Goal: Transaction & Acquisition: Register for event/course

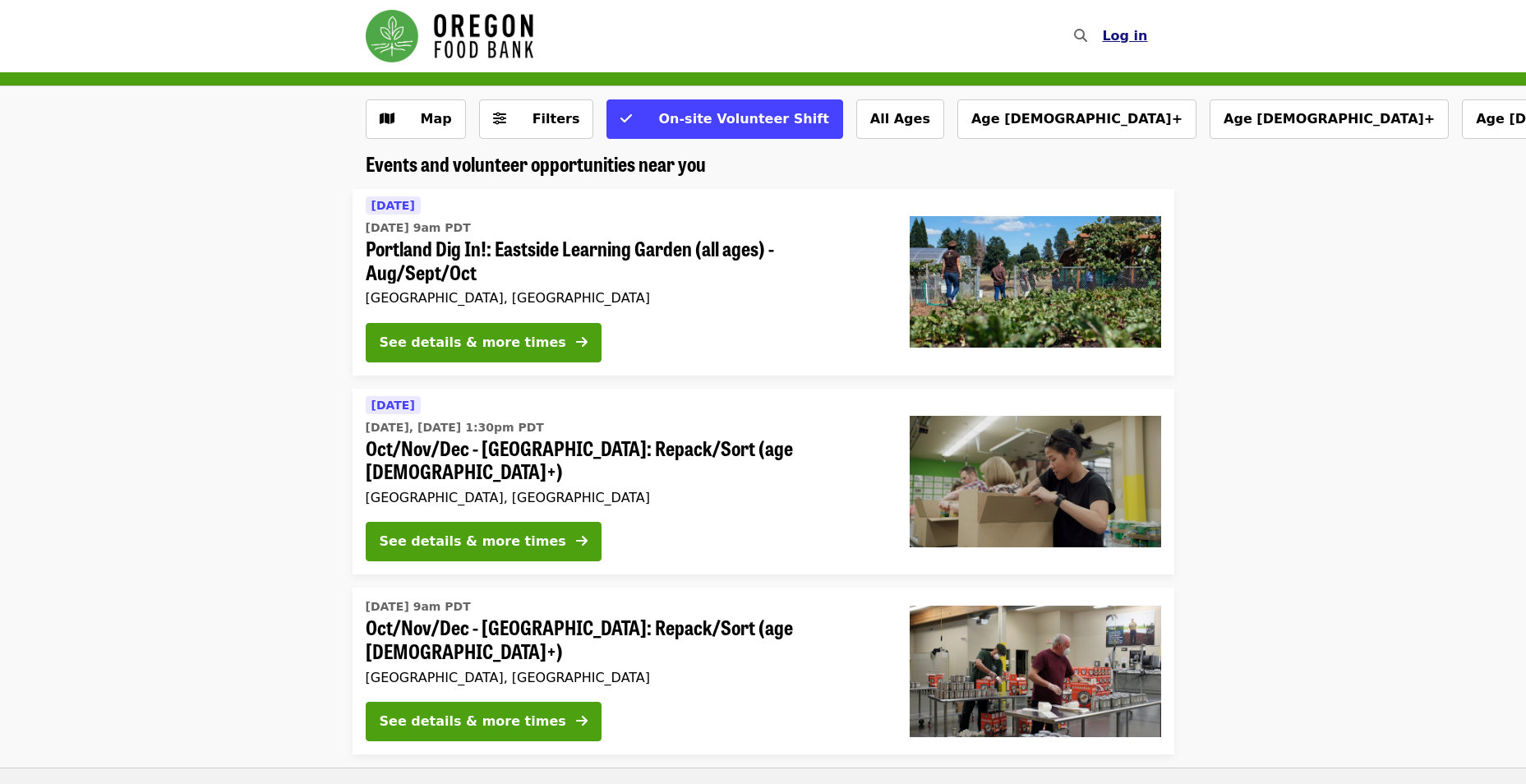
click at [1135, 33] on span "Log in" at bounding box center [1125, 36] width 45 height 15
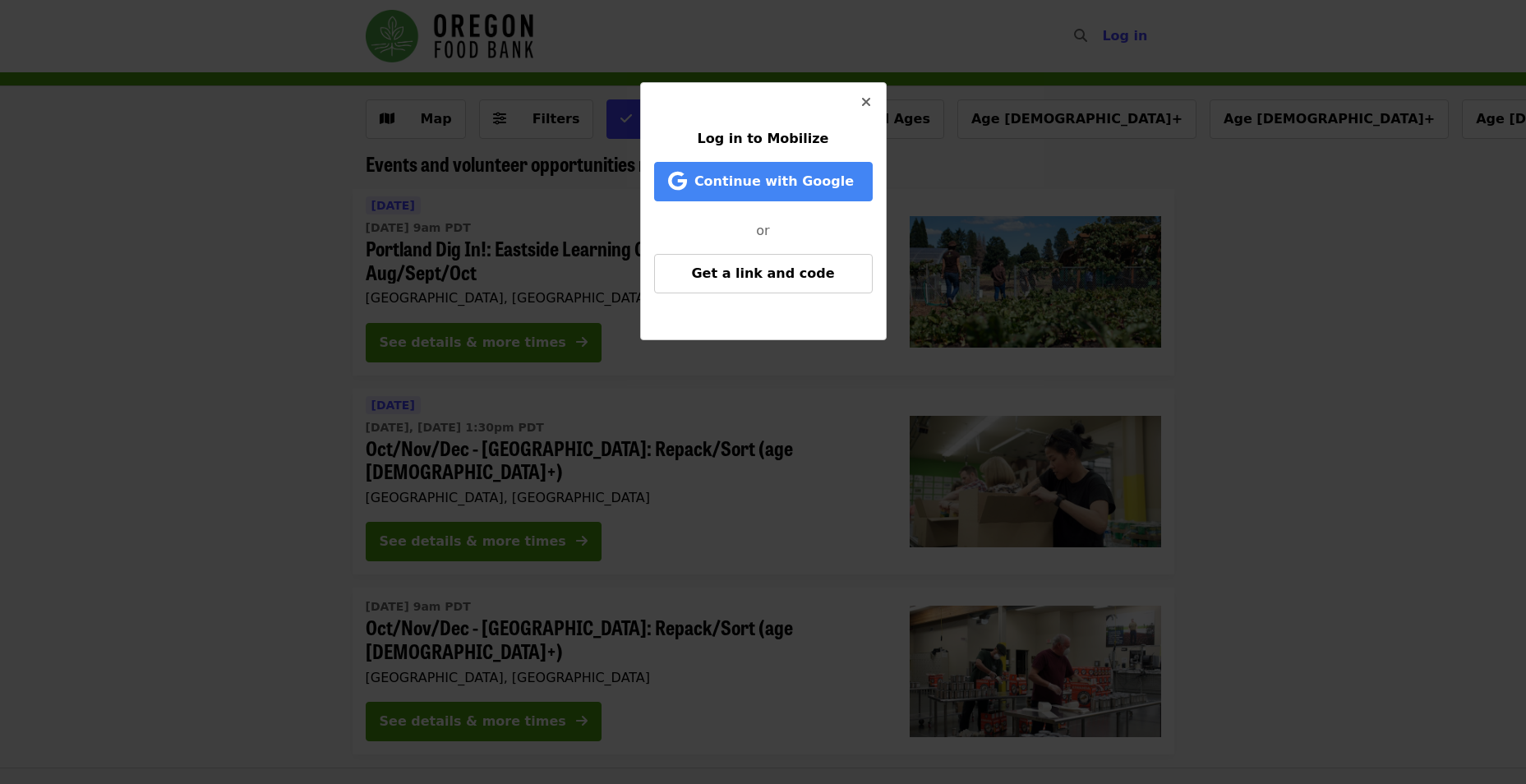
click at [867, 102] on icon "times icon" at bounding box center [866, 102] width 10 height 15
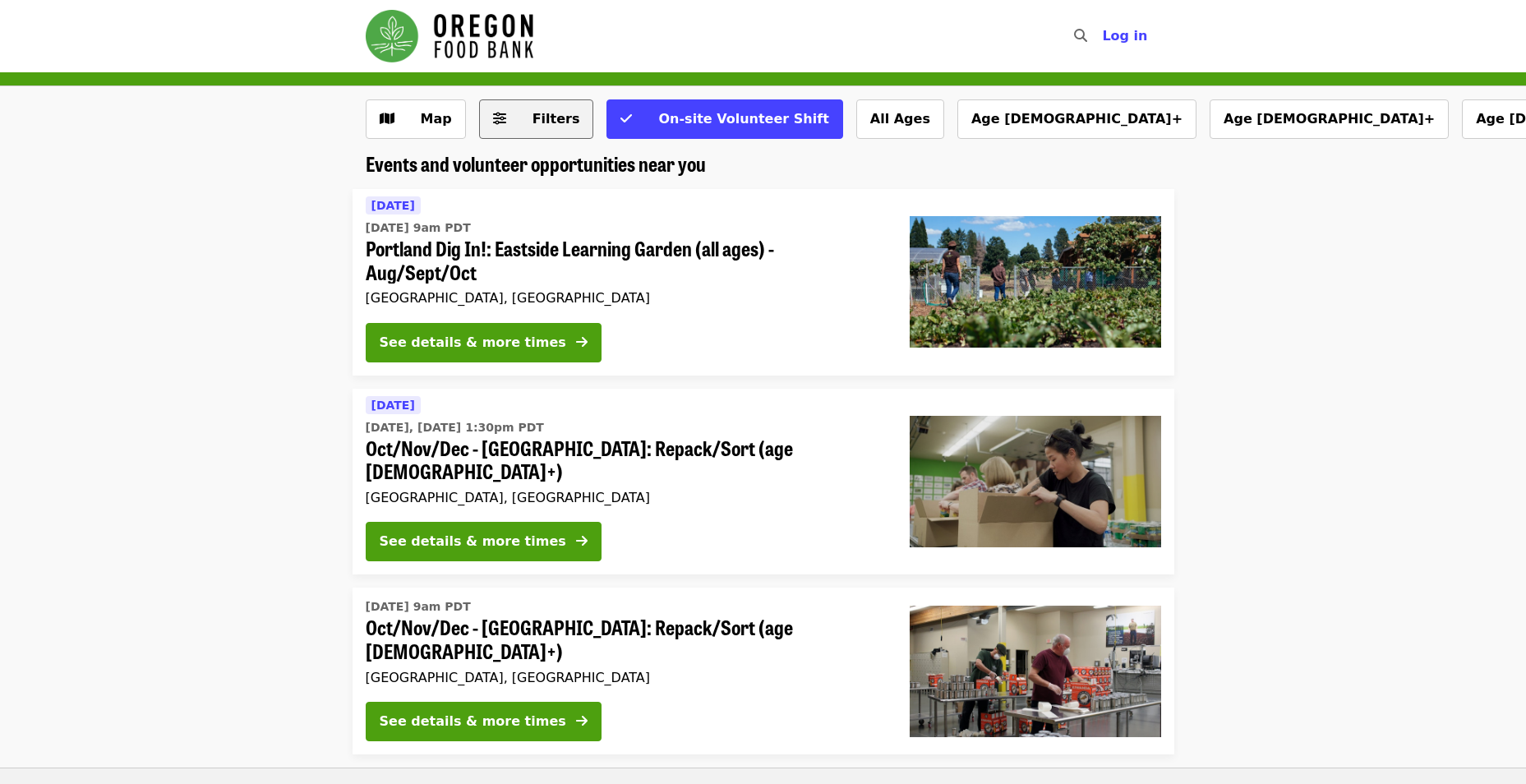
click at [517, 119] on span "Filters" at bounding box center [548, 119] width 64 height 19
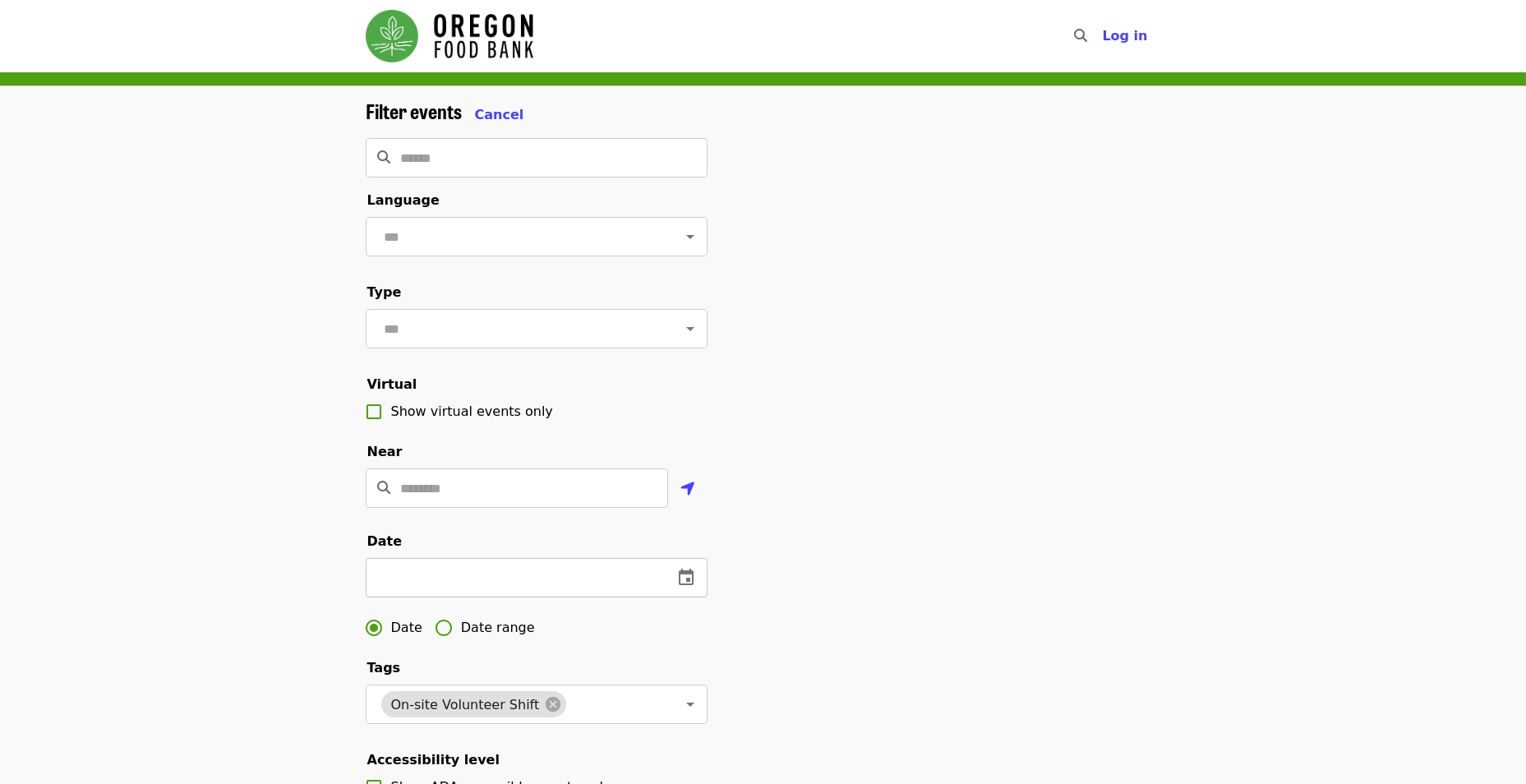
click at [684, 588] on icon "change date" at bounding box center [686, 577] width 19 height 19
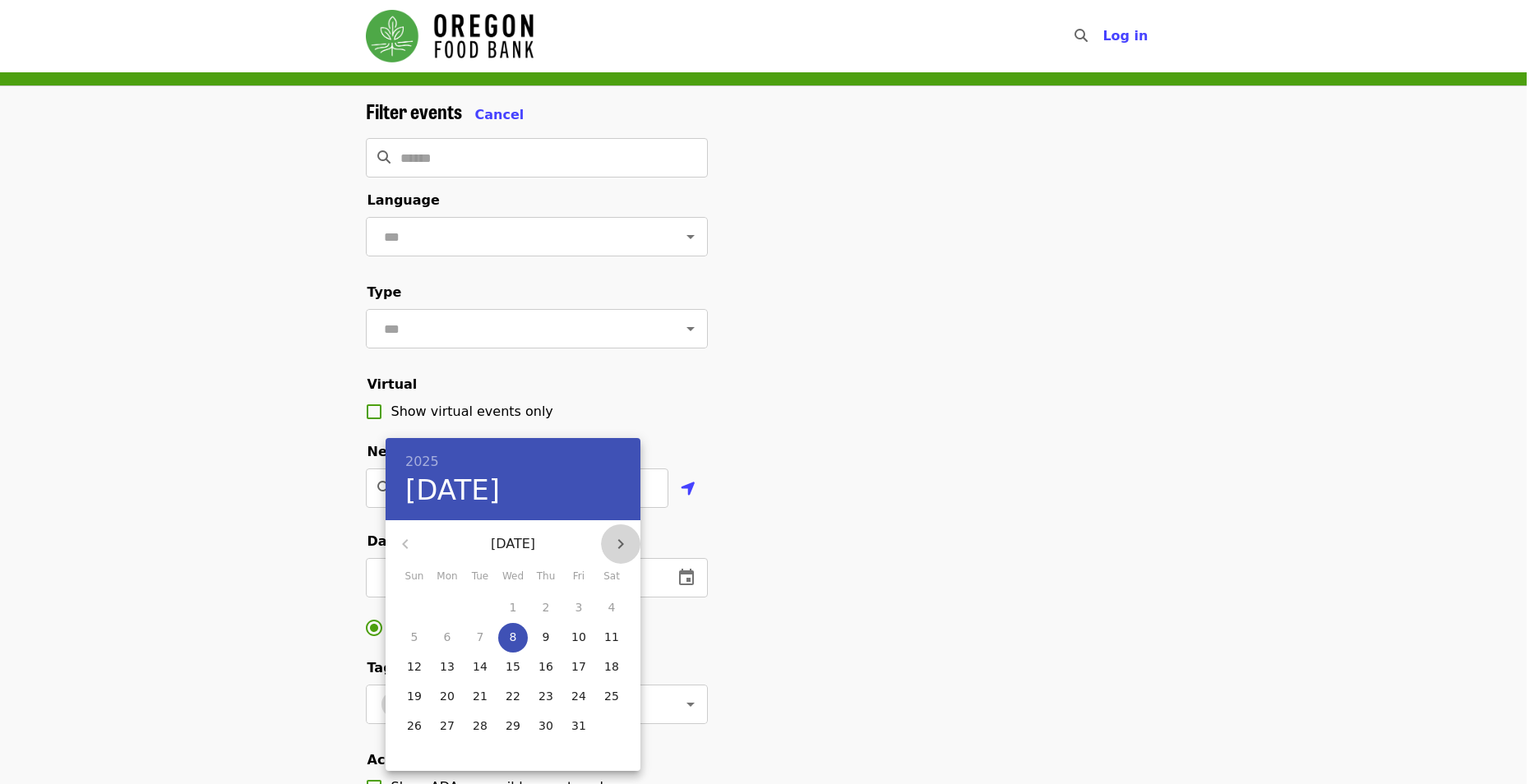
click at [618, 547] on icon "button" at bounding box center [621, 543] width 6 height 10
click at [477, 638] on p "4" at bounding box center [481, 636] width 8 height 16
type input "**********"
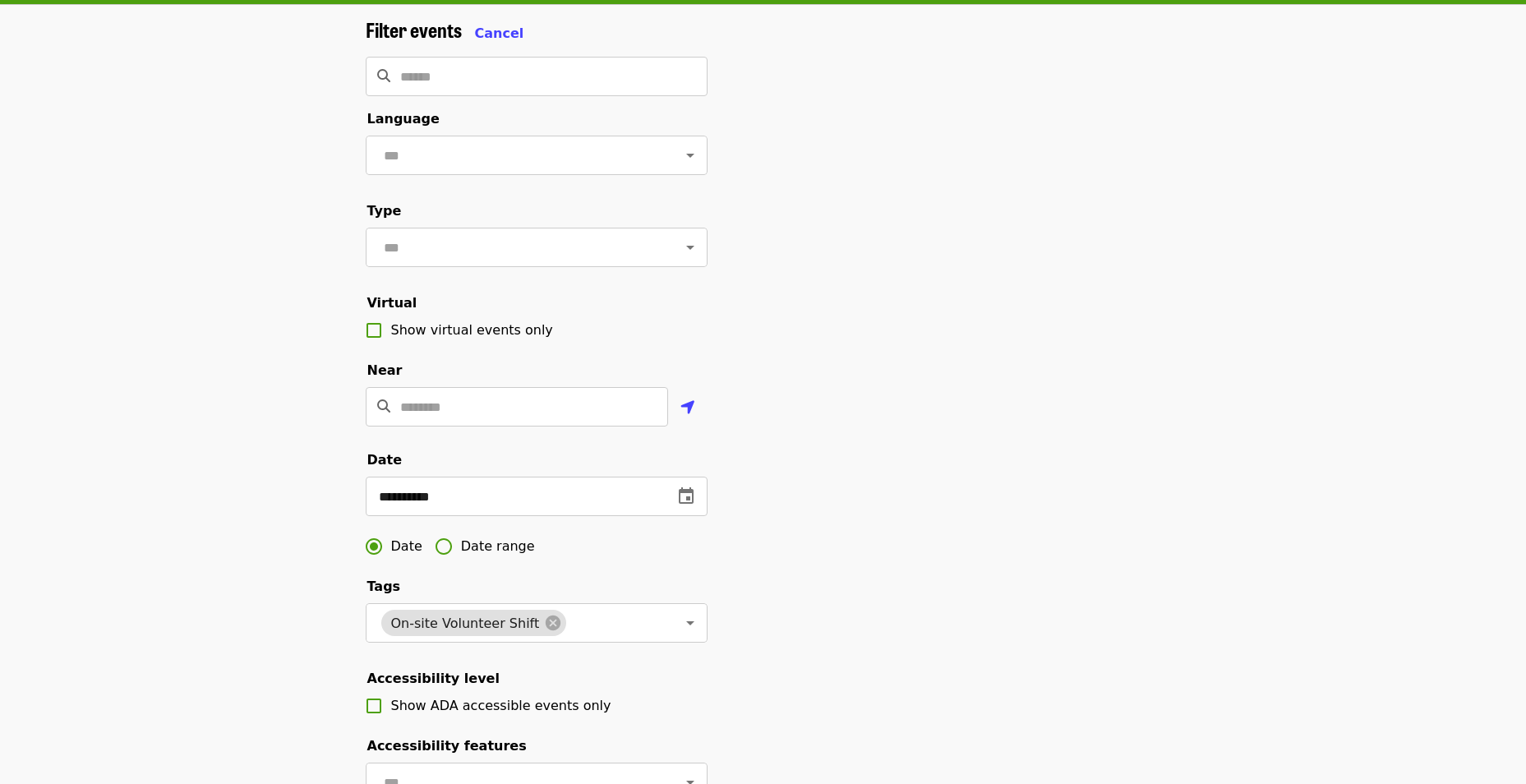
scroll to position [82, 0]
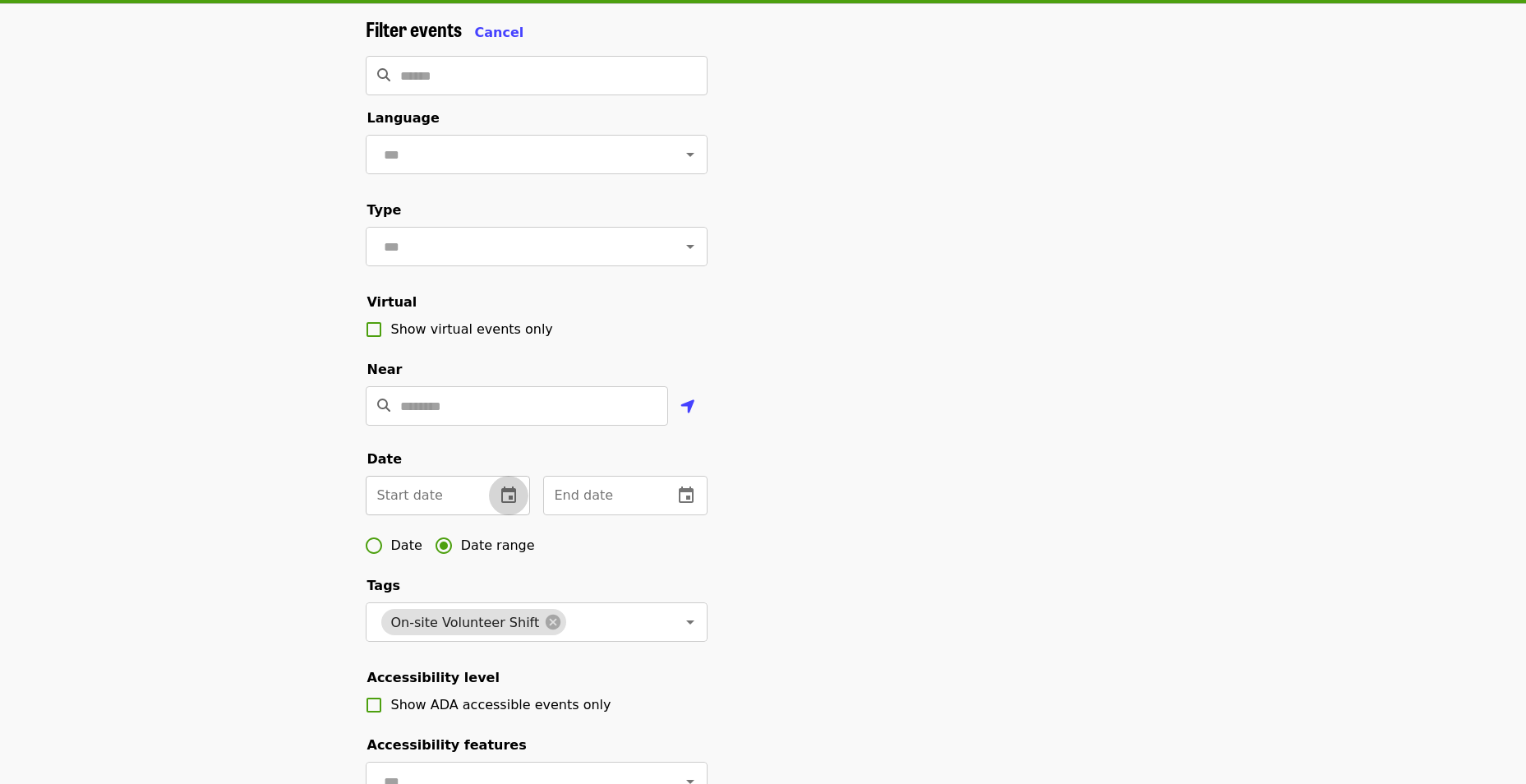
click at [503, 503] on icon "change date" at bounding box center [508, 494] width 15 height 16
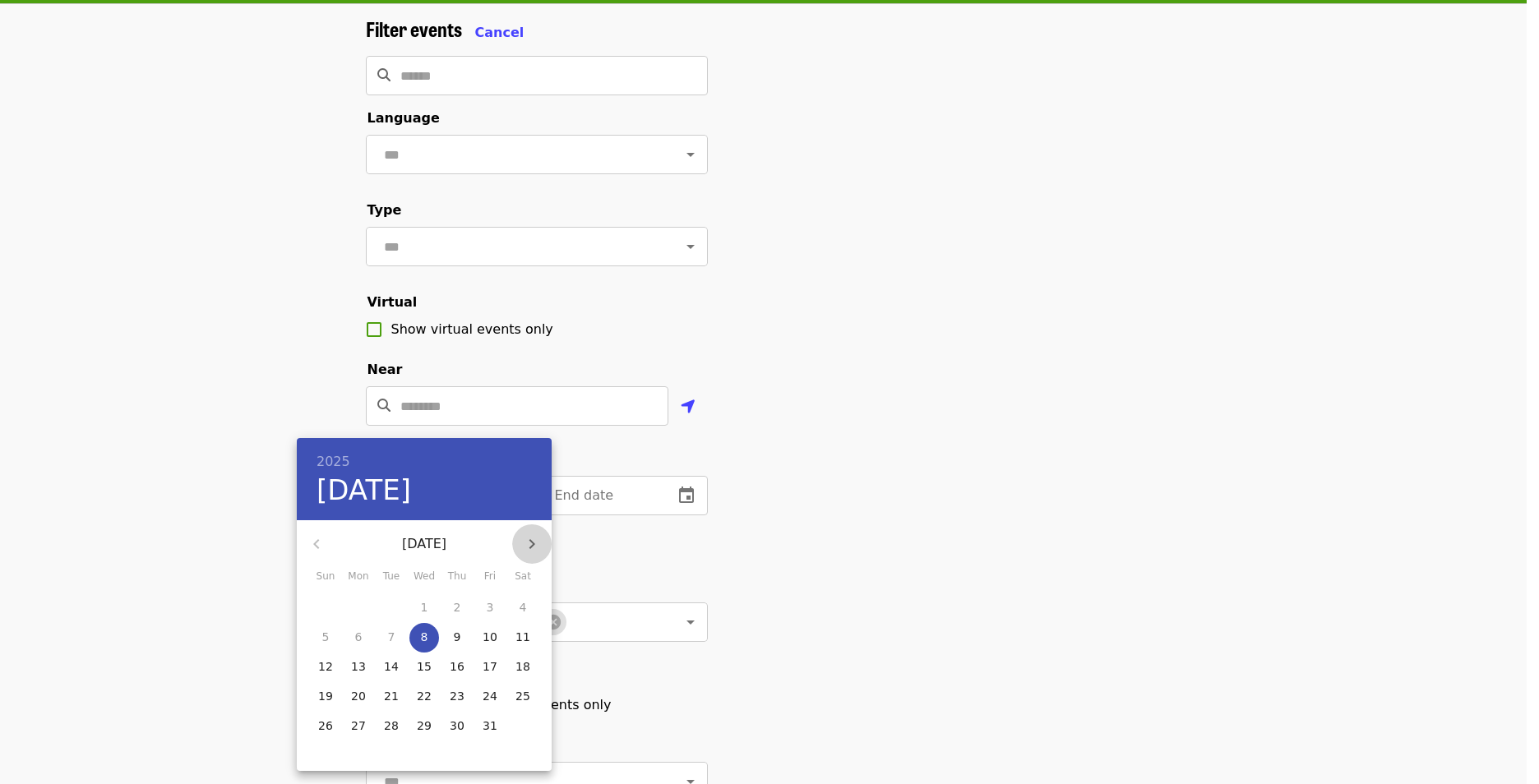
click at [528, 543] on icon "button" at bounding box center [532, 543] width 19 height 19
click at [528, 608] on span "1" at bounding box center [522, 607] width 30 height 16
type input "**********"
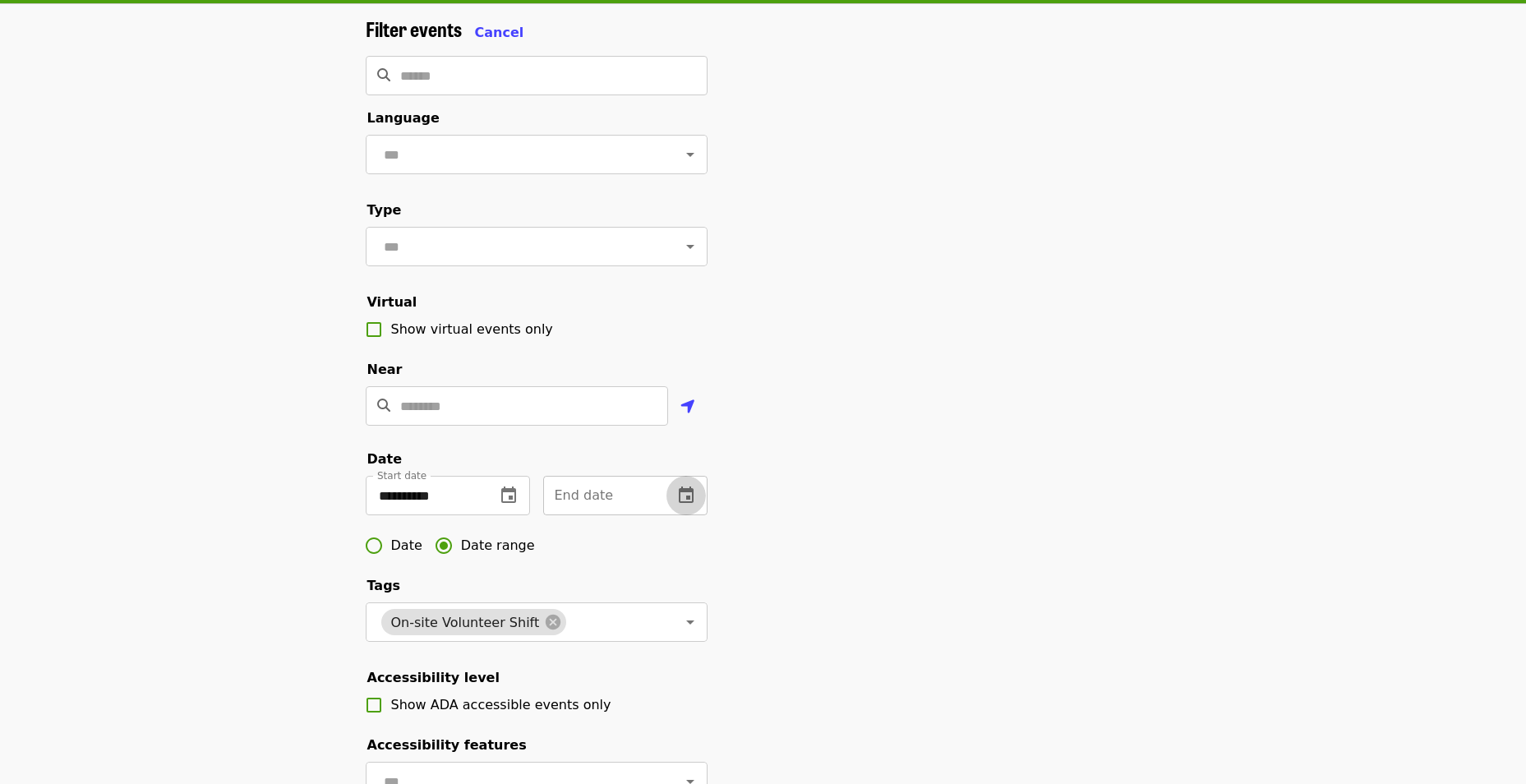
click at [690, 503] on icon "change date" at bounding box center [686, 494] width 15 height 16
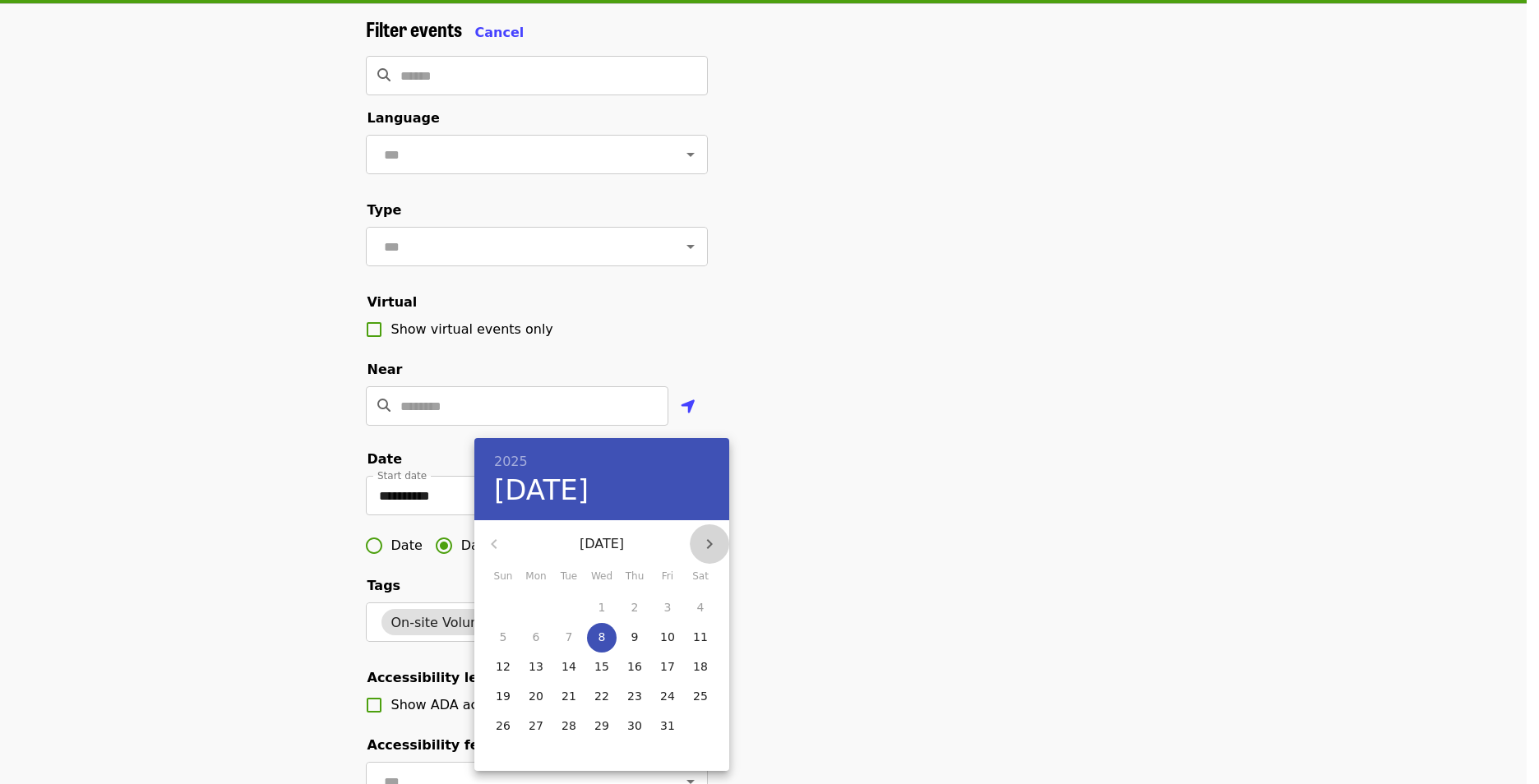
click at [709, 533] on button "button" at bounding box center [709, 543] width 40 height 40
click at [709, 538] on icon "button" at bounding box center [709, 543] width 19 height 19
click at [603, 722] on p "31" at bounding box center [601, 725] width 15 height 16
type input "**********"
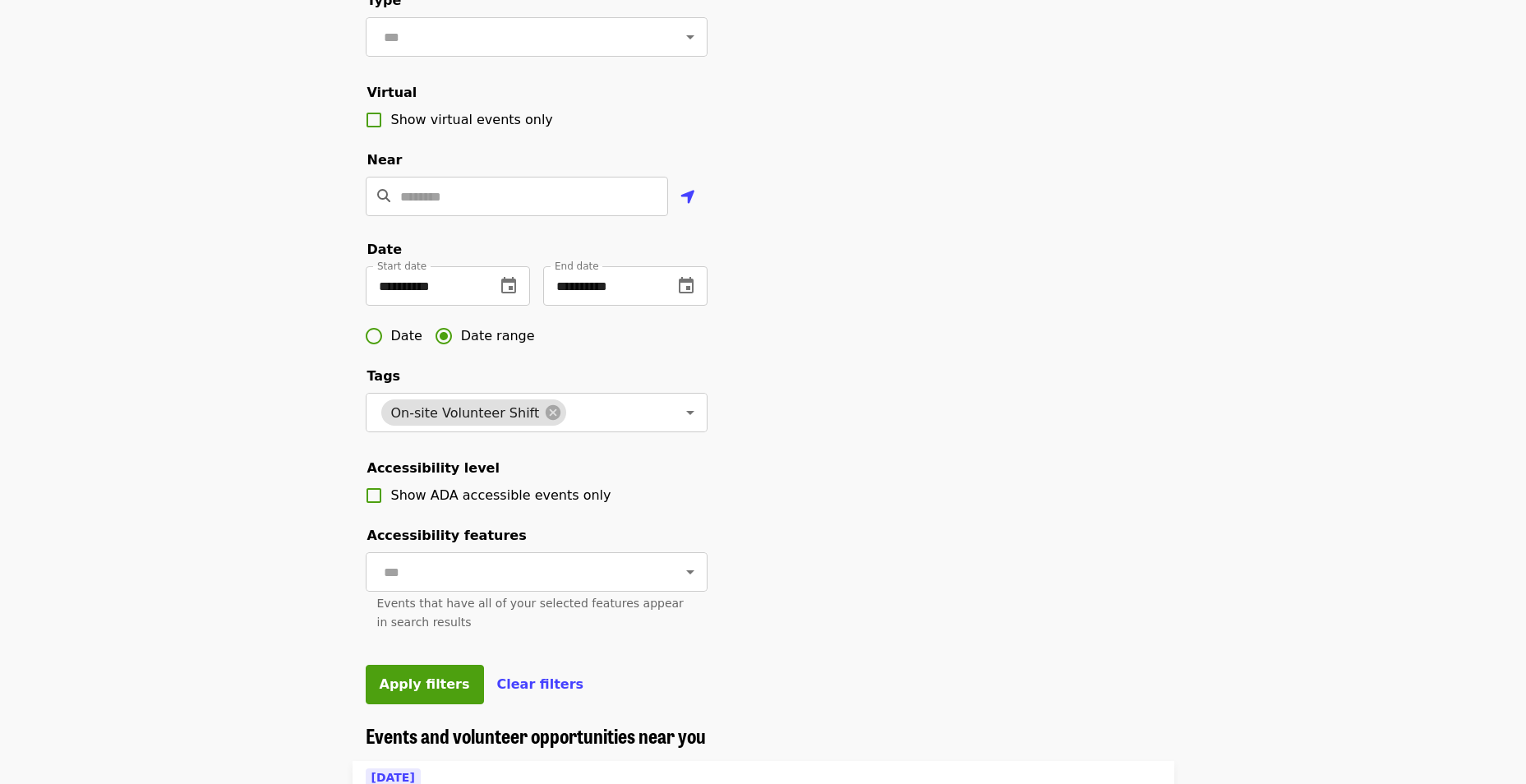
scroll to position [329, 0]
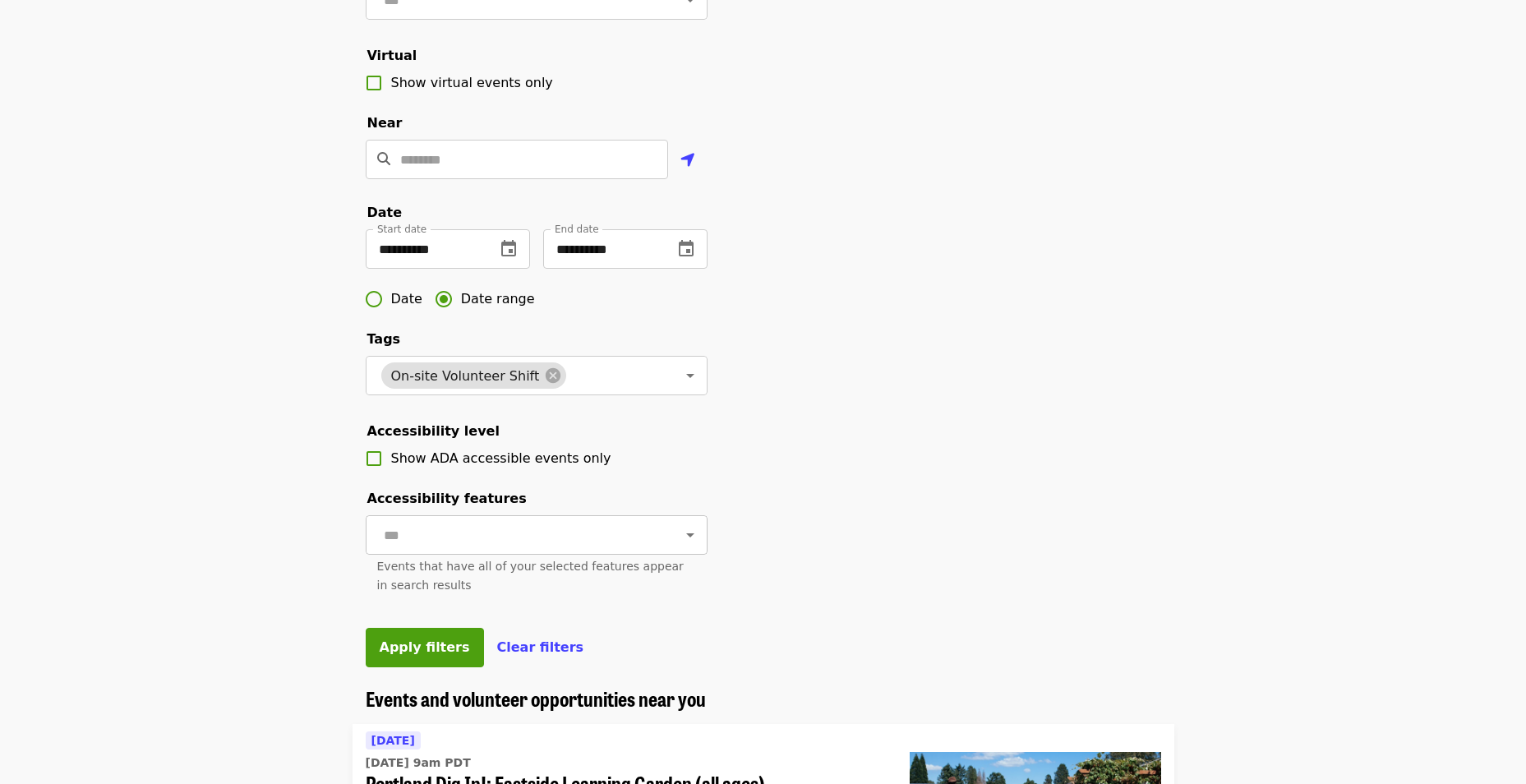
click at [507, 550] on input "text" at bounding box center [516, 535] width 276 height 31
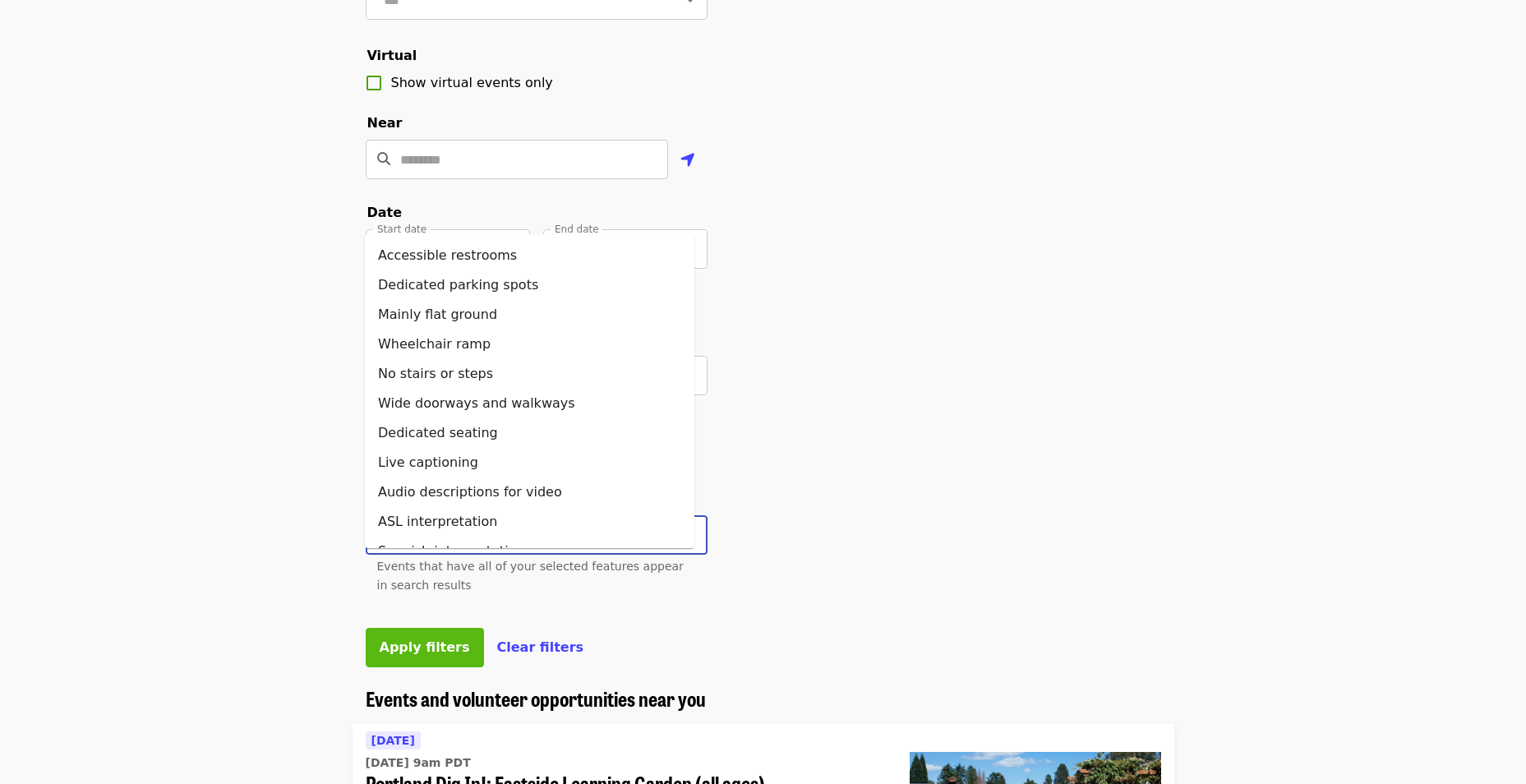
click at [427, 667] on button "Apply filters" at bounding box center [425, 647] width 118 height 40
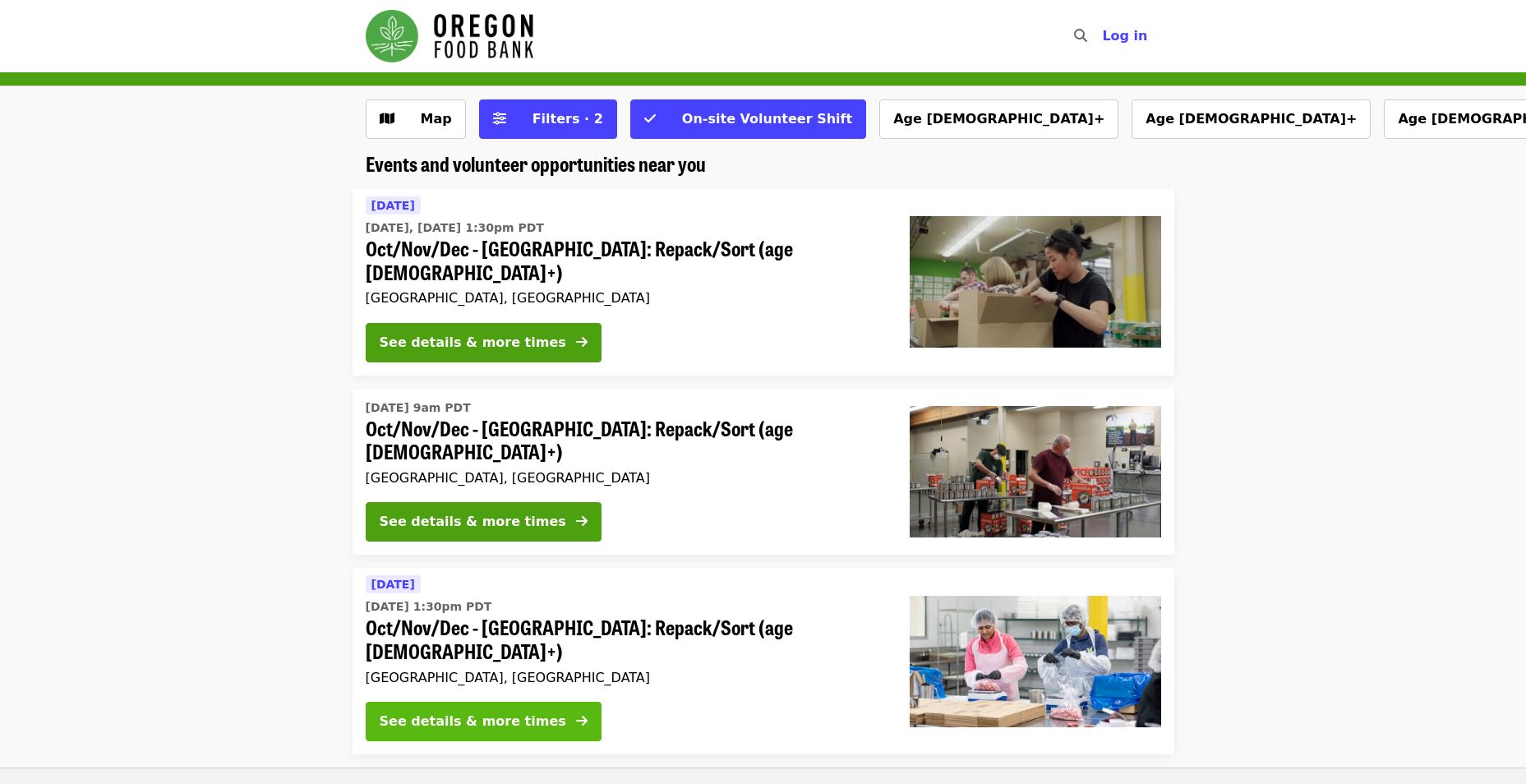
click at [490, 711] on div "See details & more times" at bounding box center [473, 721] width 187 height 19
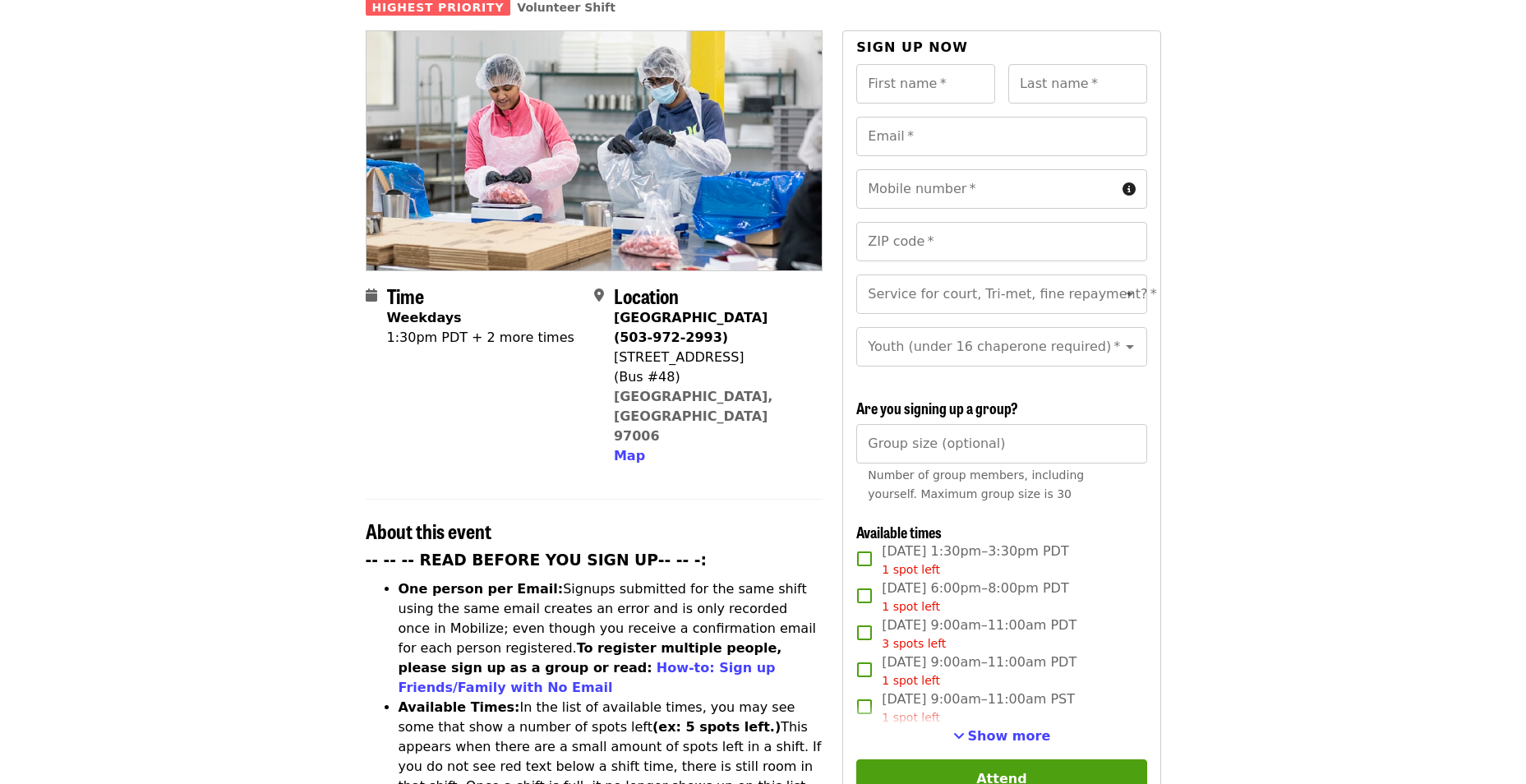
scroll to position [247, 0]
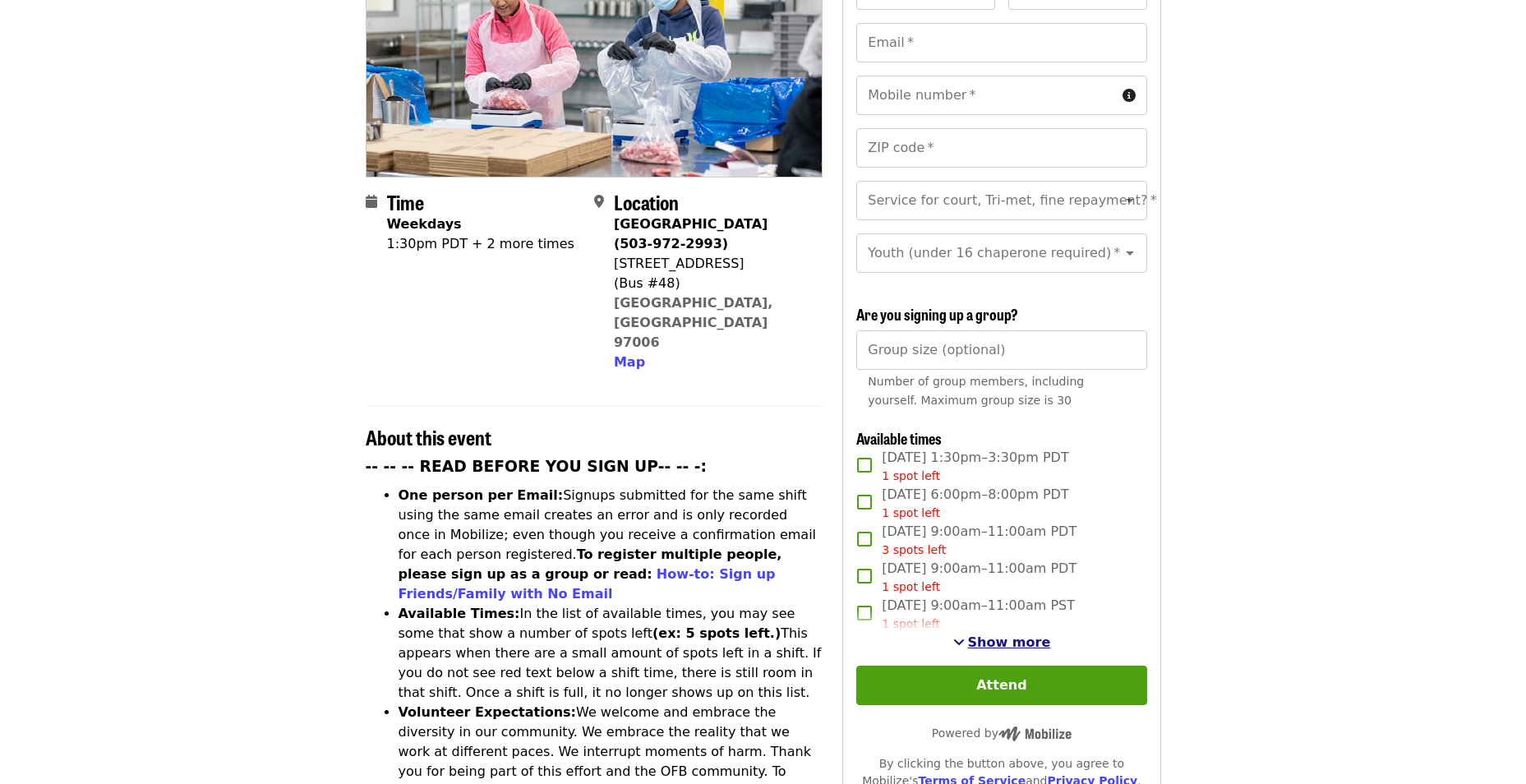
click at [963, 637] on span "See more timeslots" at bounding box center [959, 642] width 12 height 14
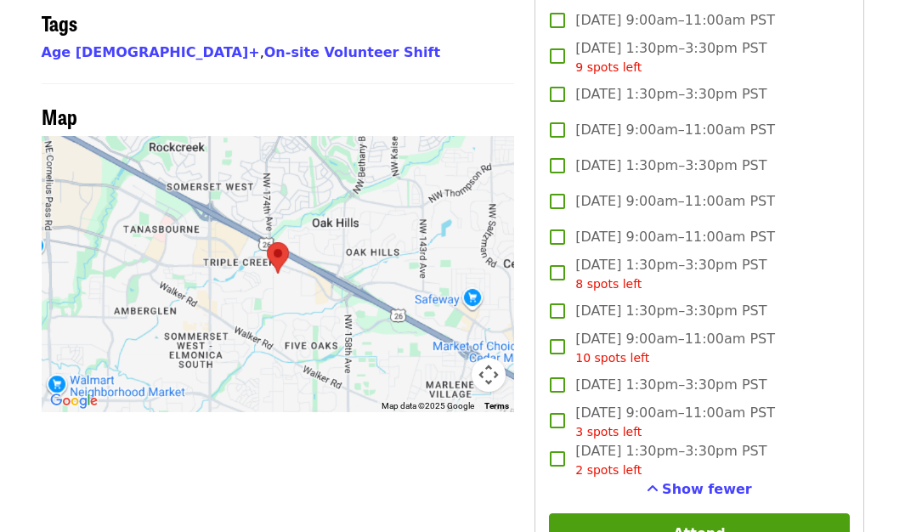
scroll to position [1445, 0]
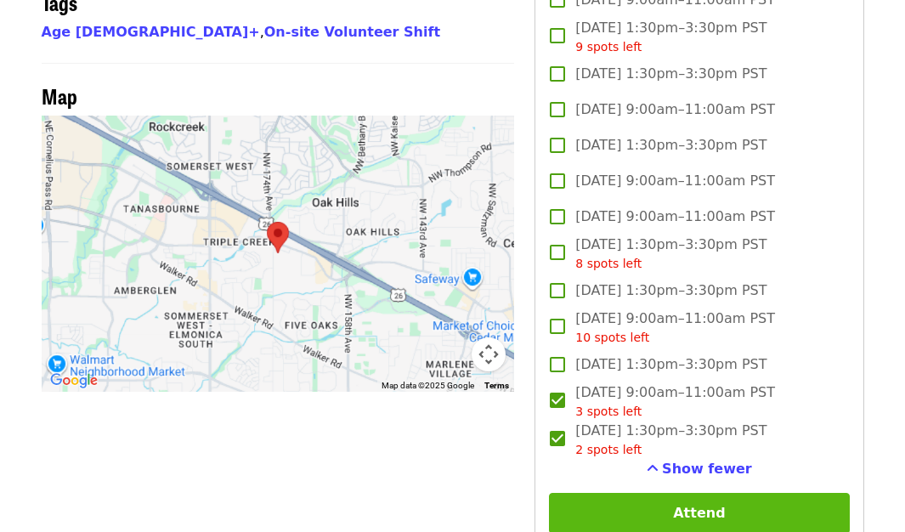
click at [665, 512] on button "Attend" at bounding box center [699, 513] width 300 height 41
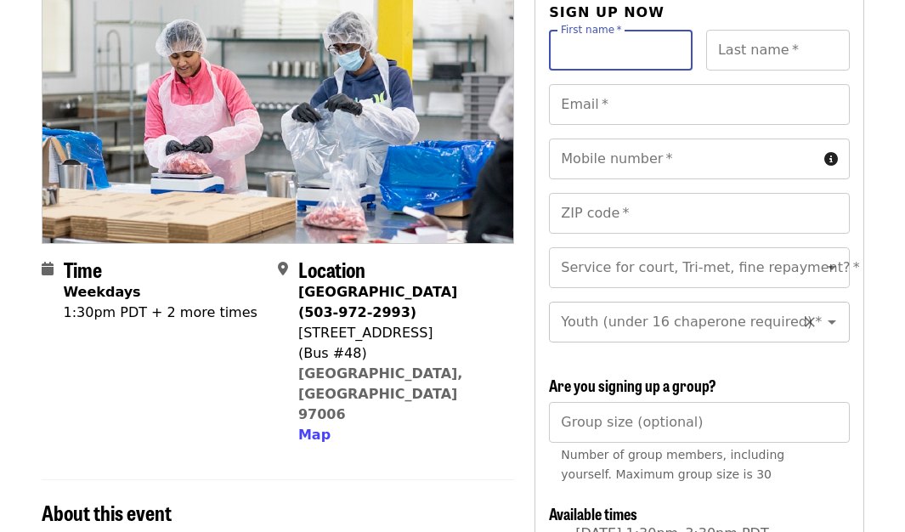
scroll to position [0, 0]
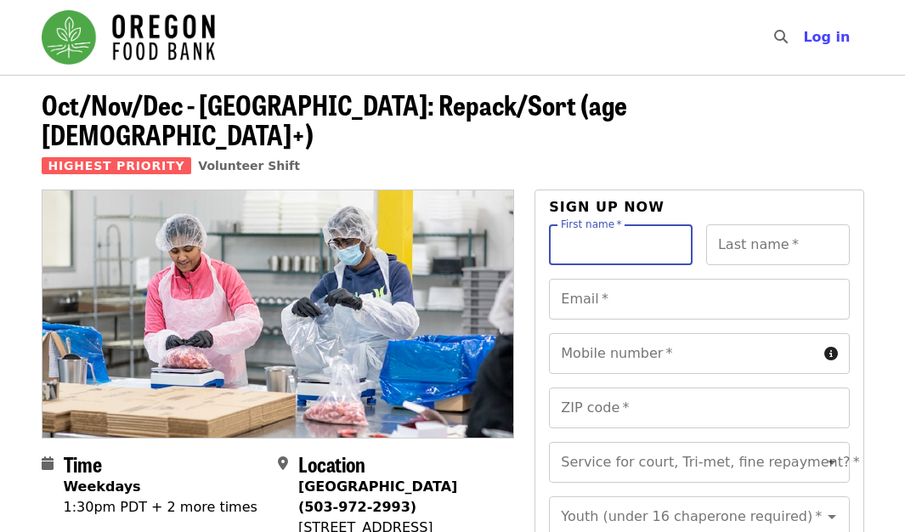
click at [601, 224] on input "First name   *" at bounding box center [621, 244] width 144 height 41
type input "********"
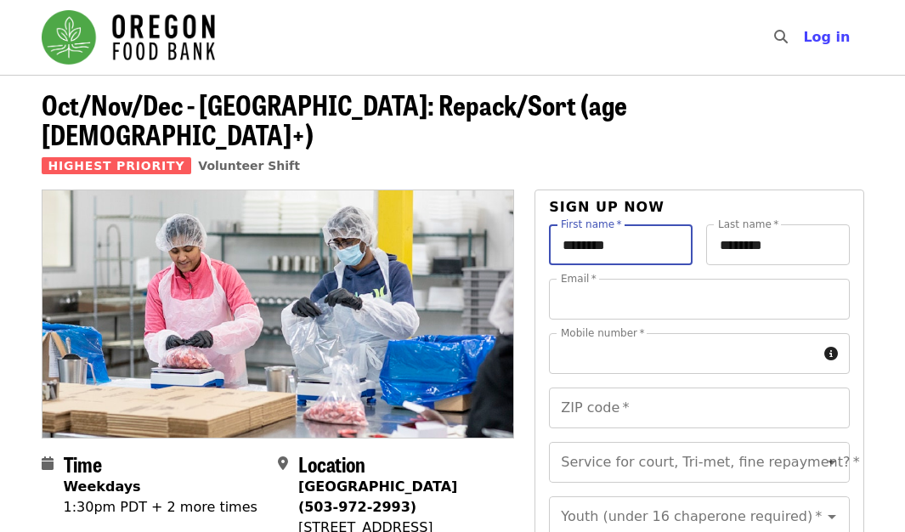
type input "**********"
click at [619, 388] on input "ZIP code   *" at bounding box center [699, 408] width 300 height 41
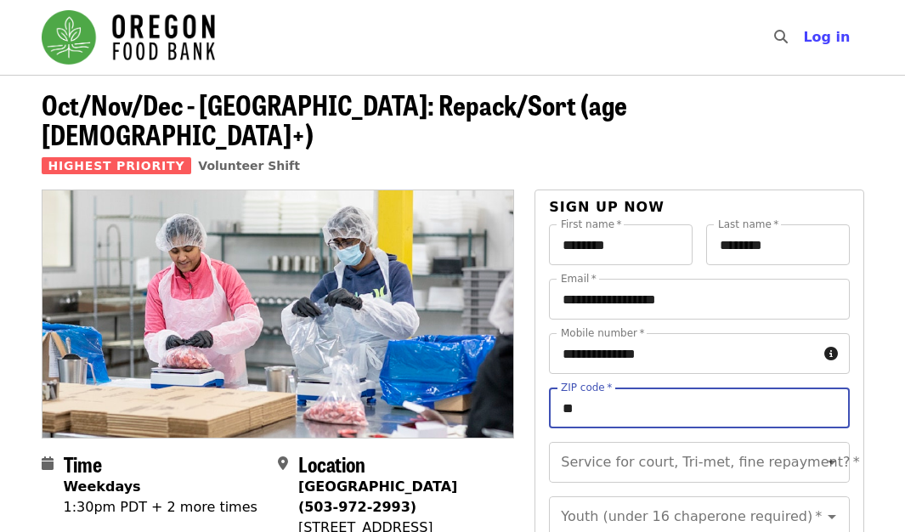
type input "*"
type input "*****"
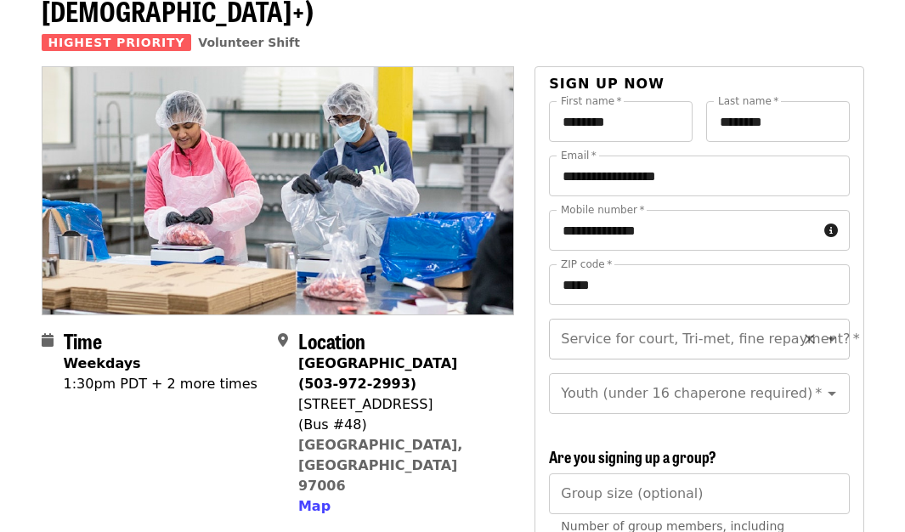
scroll to position [170, 0]
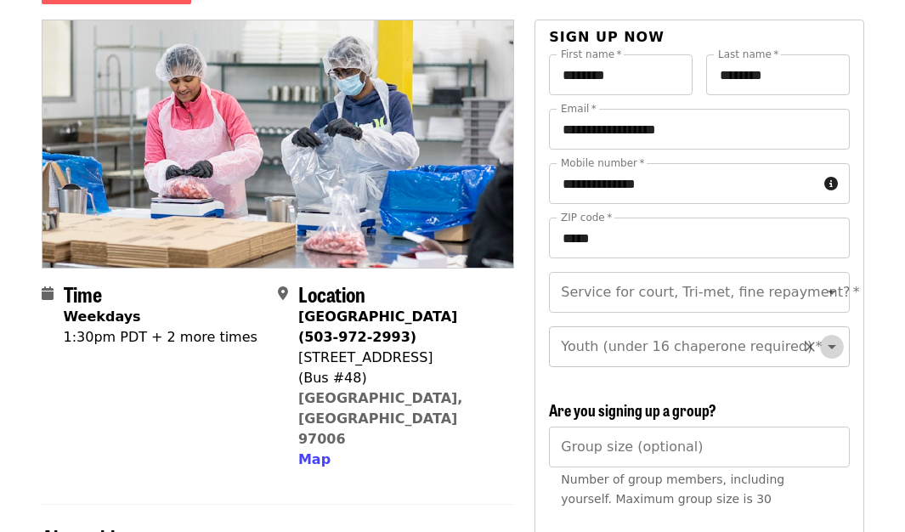
click at [822, 337] on icon "Open" at bounding box center [832, 347] width 20 height 20
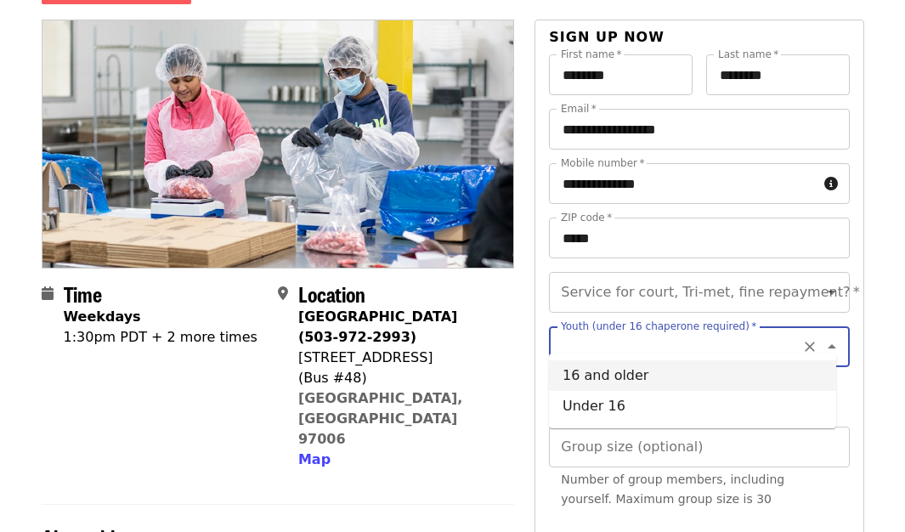
click at [614, 379] on li "16 and older" at bounding box center [692, 375] width 287 height 31
type input "**********"
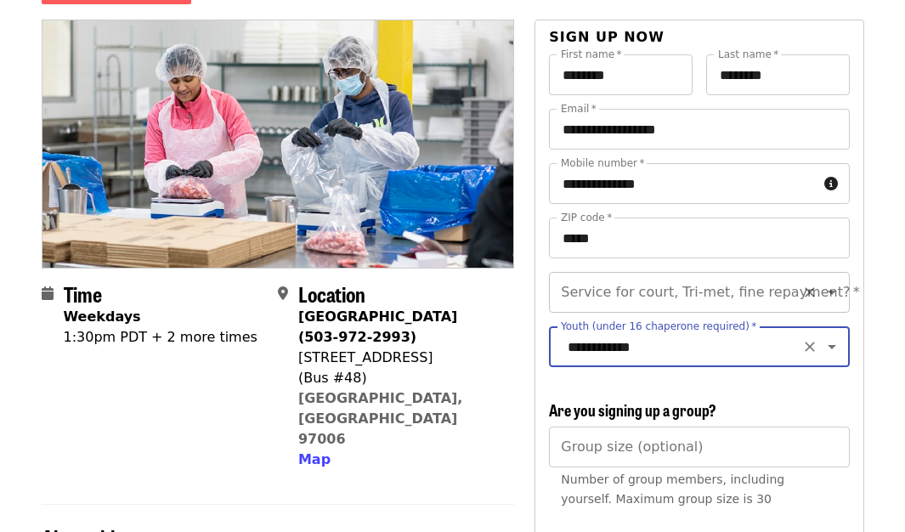
click at [688, 276] on input "Service for court, Tri-met, fine repayment?   *" at bounding box center [678, 292] width 231 height 32
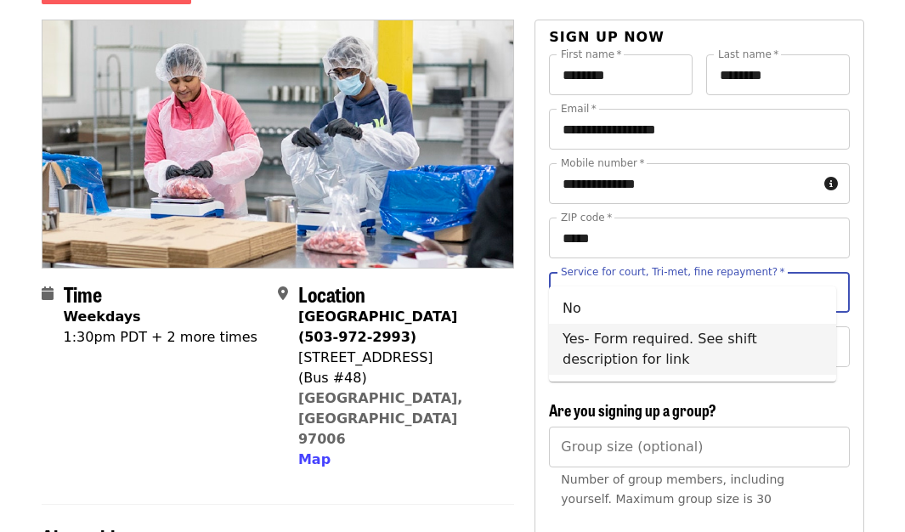
click at [806, 379] on ul "No Yes- Form required. See shift description for link" at bounding box center [692, 333] width 287 height 95
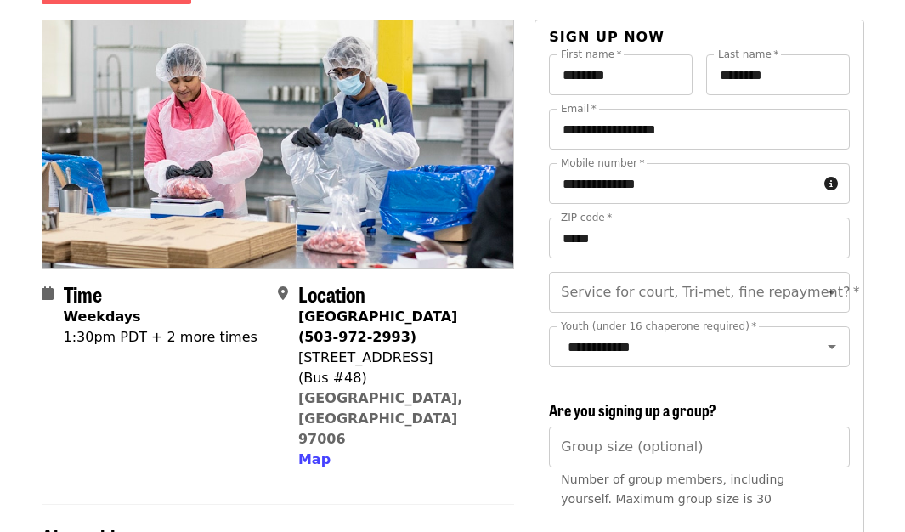
click at [828, 495] on div "Number of group members, including yourself. Maximum group size is 30" at bounding box center [699, 489] width 276 height 39
click at [793, 448] on input "Group size (optional)" at bounding box center [699, 447] width 300 height 41
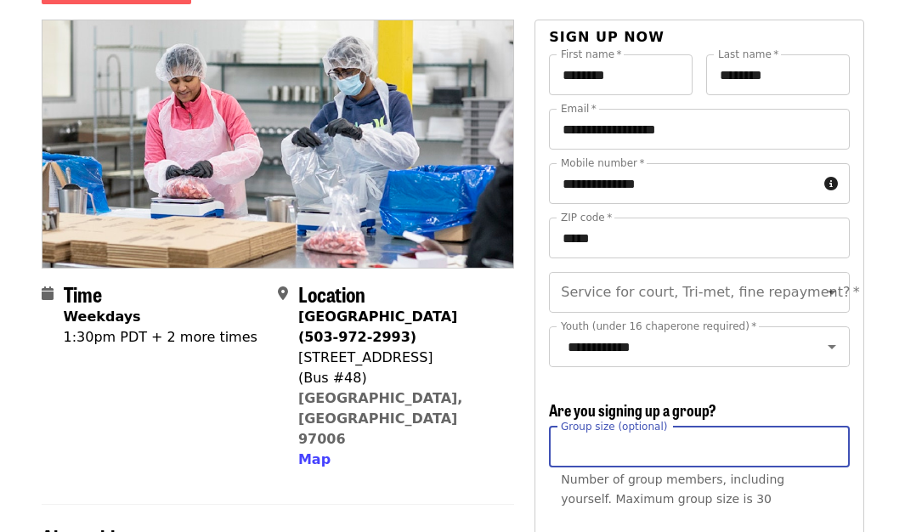
type input "*"
click at [829, 447] on input "*" at bounding box center [699, 447] width 300 height 41
click at [827, 502] on div "Number of group members, including yourself. Maximum group size is 30" at bounding box center [699, 489] width 276 height 39
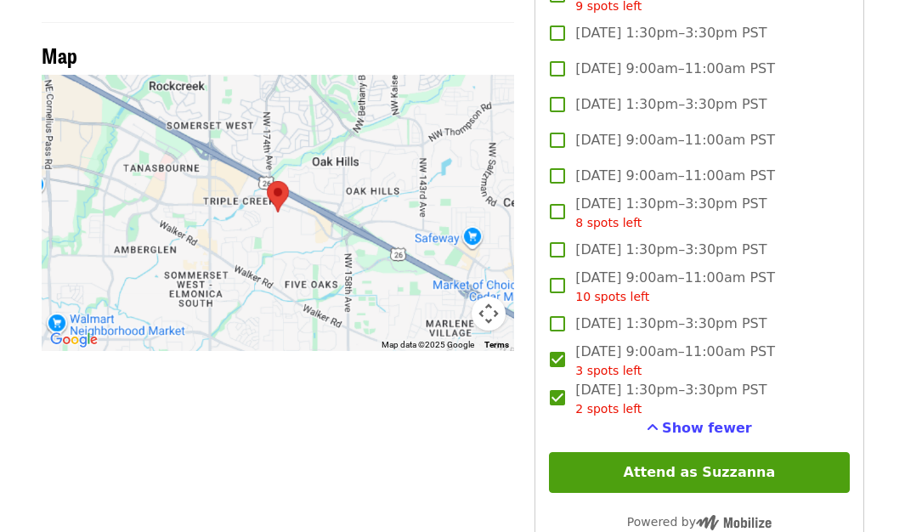
scroll to position [1615, 0]
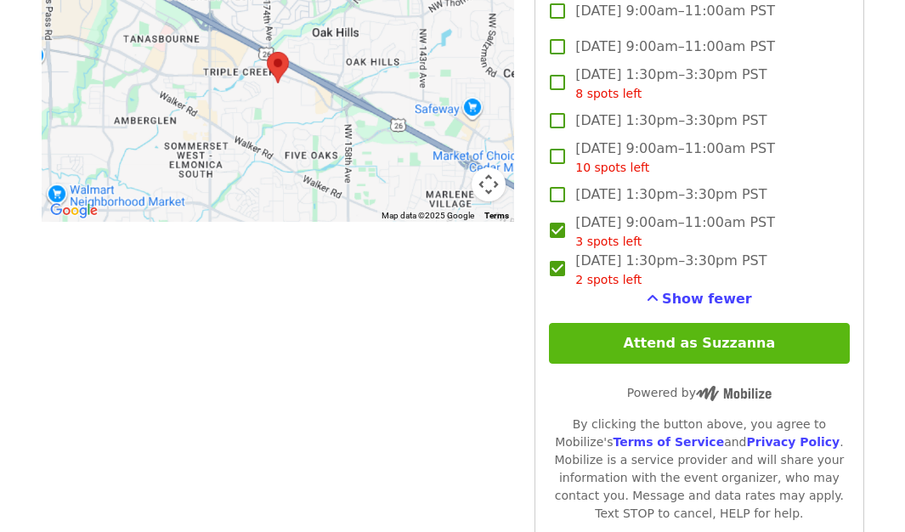
click at [601, 338] on button "Attend as Suzzanna" at bounding box center [699, 343] width 300 height 41
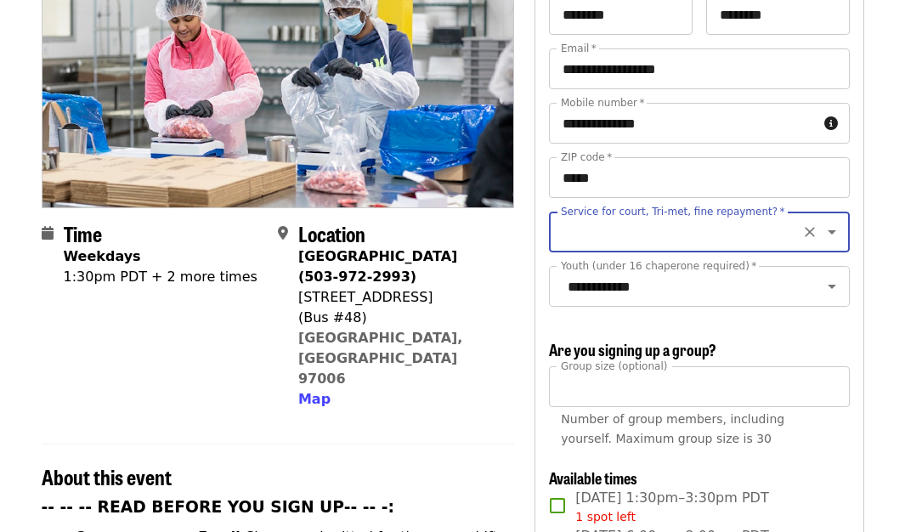
scroll to position [161, 0]
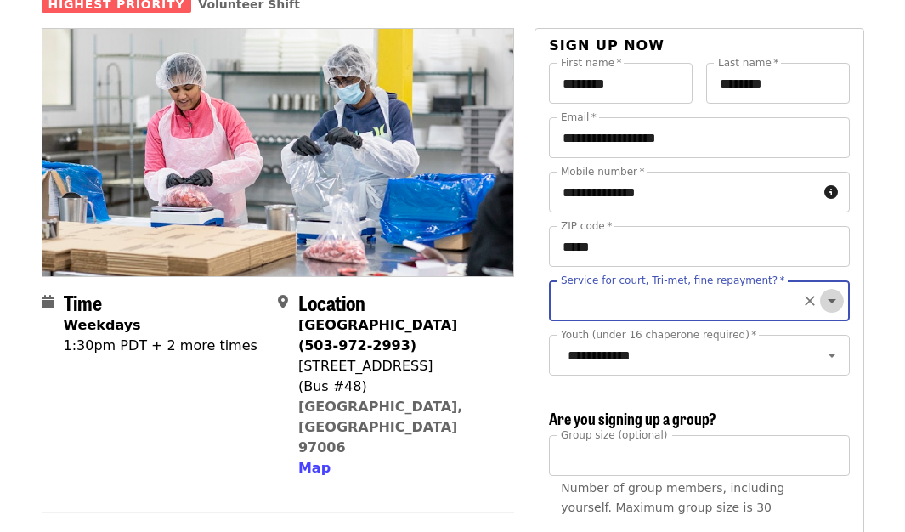
click at [828, 299] on icon "Open" at bounding box center [832, 301] width 8 height 4
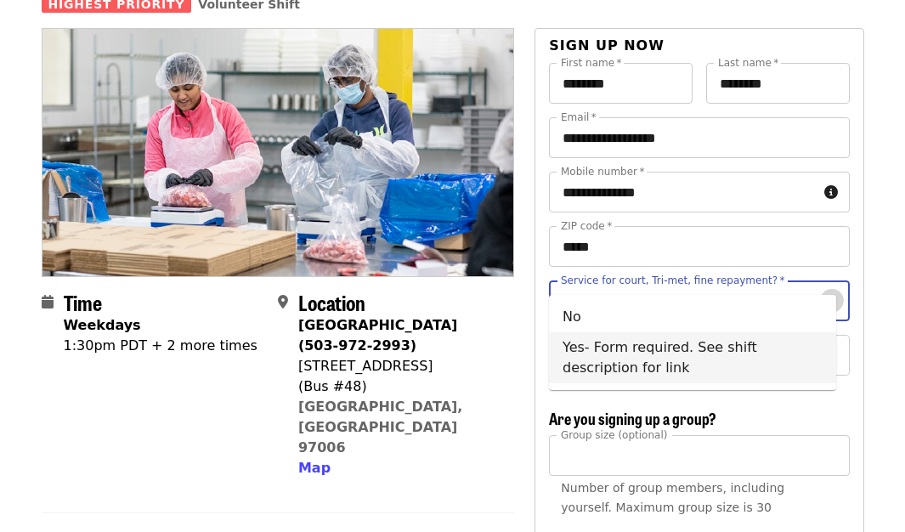
click at [828, 298] on icon "Close" at bounding box center [832, 300] width 8 height 4
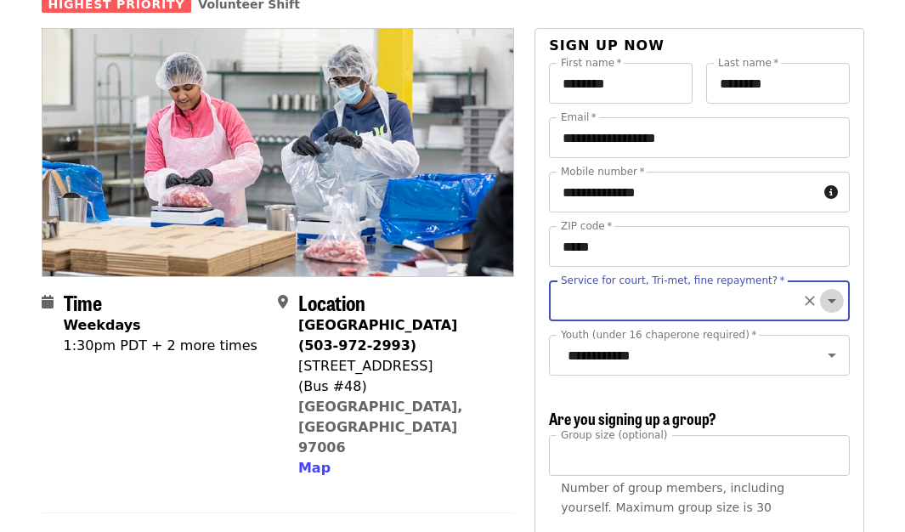
click at [828, 299] on icon "Open" at bounding box center [832, 301] width 8 height 4
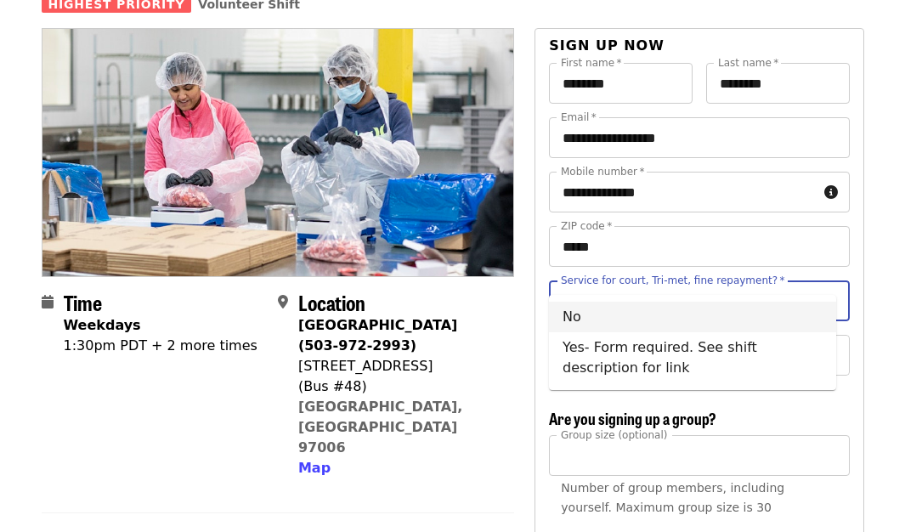
click at [567, 324] on li "No" at bounding box center [692, 317] width 287 height 31
type input "**"
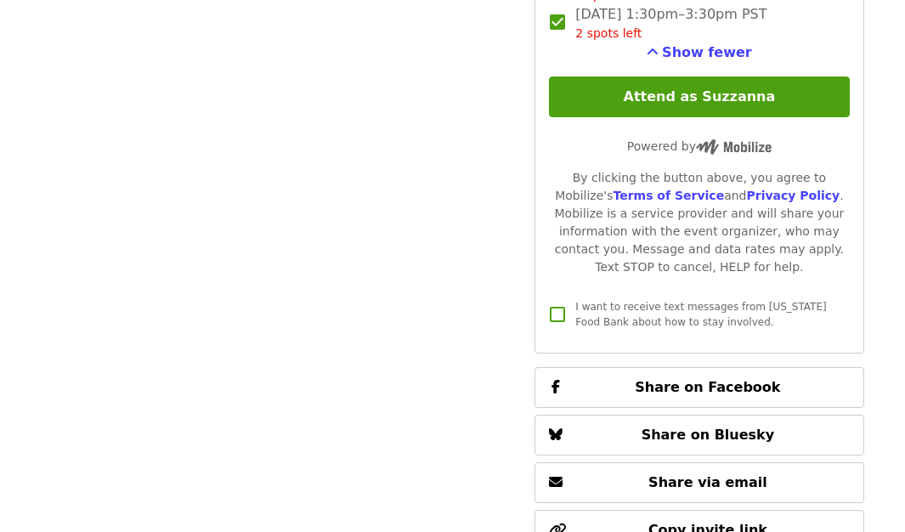
scroll to position [1691, 0]
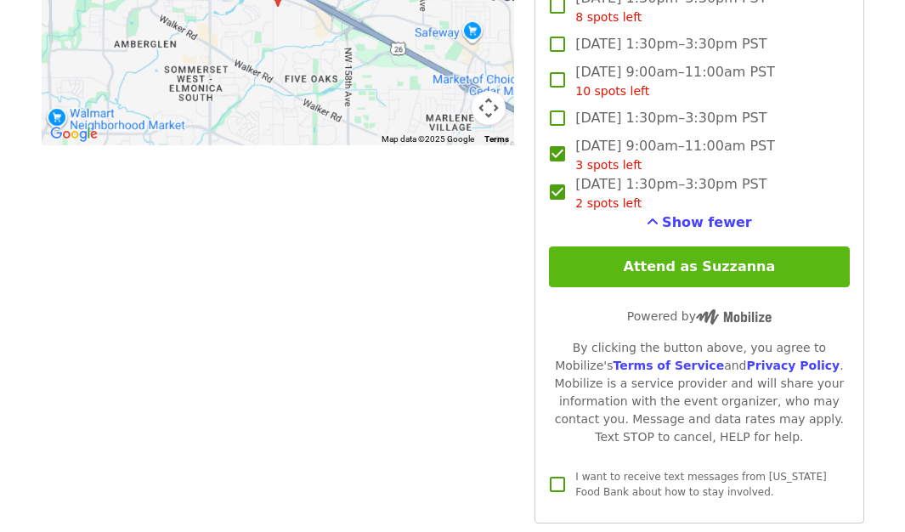
click at [627, 272] on button "Attend as Suzzanna" at bounding box center [699, 266] width 300 height 41
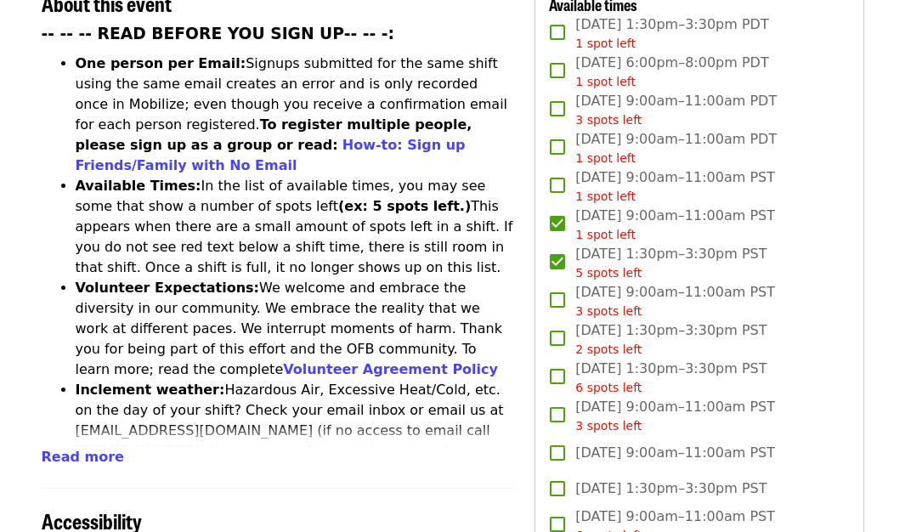
scroll to position [639, 0]
